Goal: Task Accomplishment & Management: Manage account settings

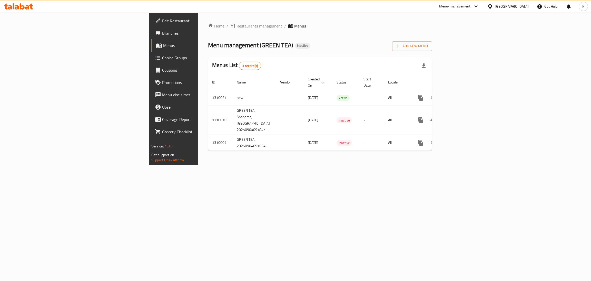
click at [407, 165] on div "Home / Restaurants management / Menus Menu management ( GREEN TEA ) Inactive Ad…" at bounding box center [320, 89] width 245 height 152
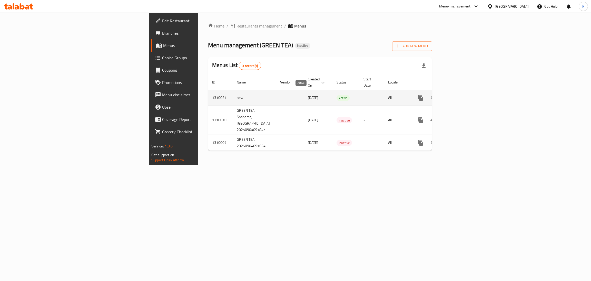
click at [337, 95] on span "Active" at bounding box center [343, 98] width 13 height 6
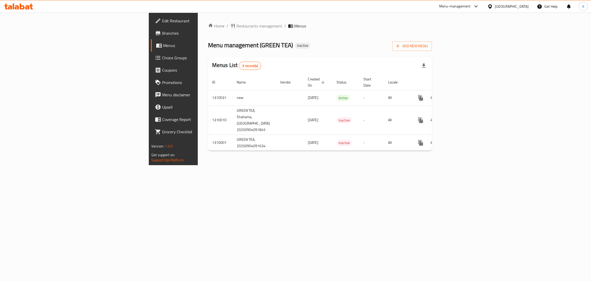
click at [292, 155] on div "Home / Restaurants management / Menus Menu management ( GREEN TEA ) Inactive Ad…" at bounding box center [320, 89] width 245 height 152
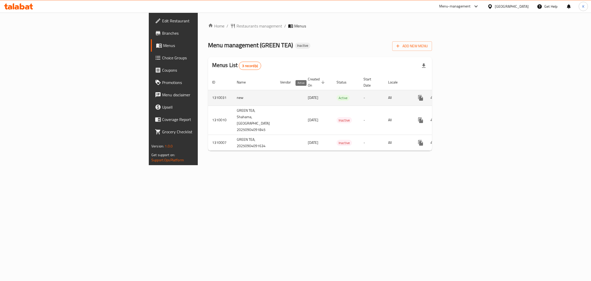
click at [337, 95] on span "Active" at bounding box center [343, 98] width 13 height 6
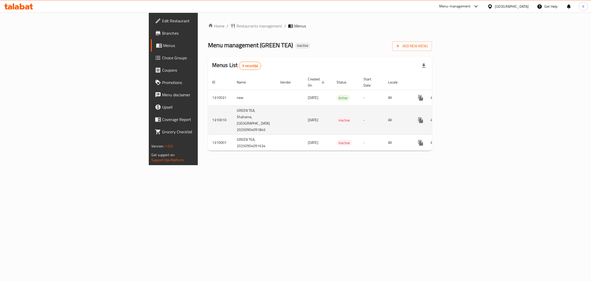
click at [333, 105] on td "Inactive" at bounding box center [346, 119] width 27 height 29
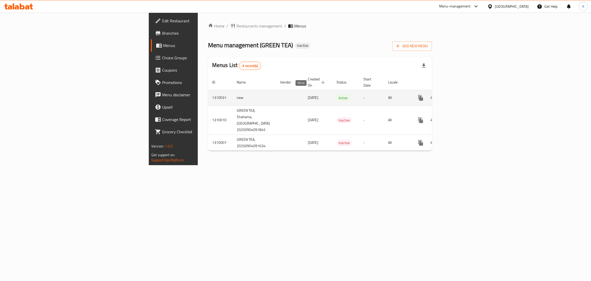
click at [337, 95] on span "Active" at bounding box center [343, 98] width 13 height 6
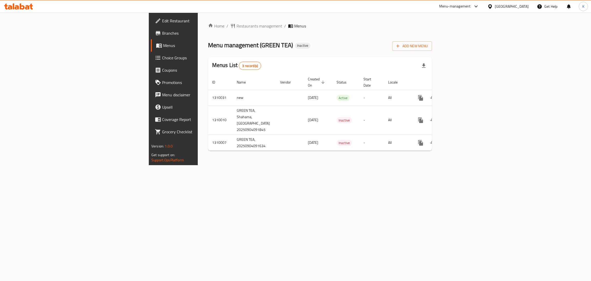
click at [432, 43] on div "Menu management ( GREEN TEA ) Inactive Add New Menu" at bounding box center [320, 45] width 224 height 12
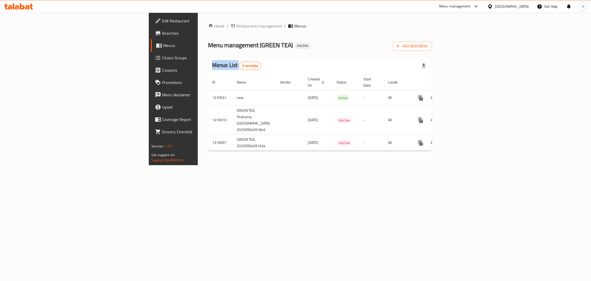
click at [432, 43] on div "Menu management ( GREEN TEA ) Inactive Add New Menu" at bounding box center [320, 45] width 224 height 12
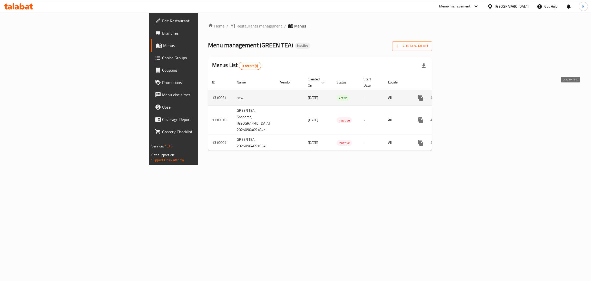
click at [464, 92] on link "enhanced table" at bounding box center [458, 98] width 12 height 12
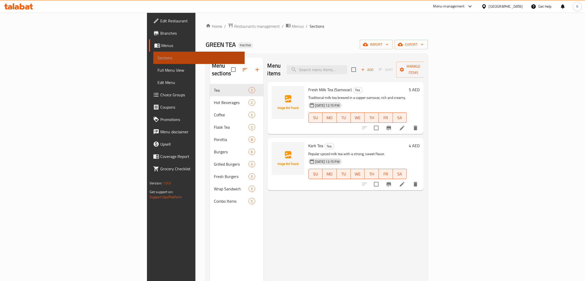
click at [153, 53] on link "Sections" at bounding box center [198, 58] width 91 height 12
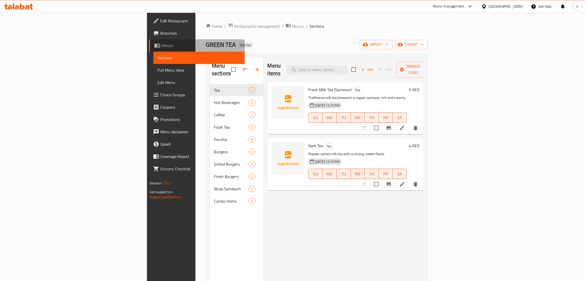
click at [149, 49] on link "Menus" at bounding box center [197, 45] width 96 height 12
